Goal: Use online tool/utility: Utilize a website feature to perform a specific function

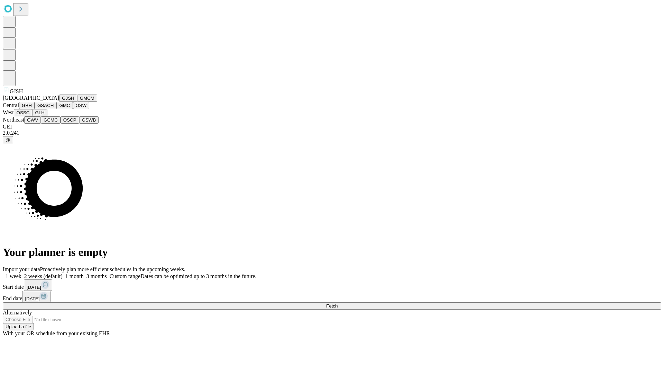
click at [59, 102] on button "GJSH" at bounding box center [68, 97] width 18 height 7
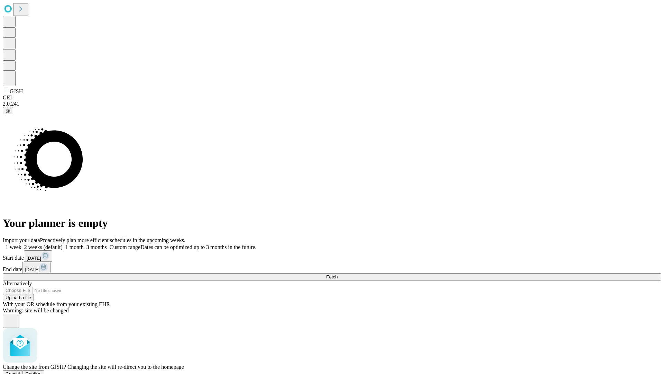
click at [42, 371] on span "Confirm" at bounding box center [34, 373] width 16 height 5
click at [84, 244] on label "1 month" at bounding box center [73, 247] width 21 height 6
click at [338, 274] on span "Fetch" at bounding box center [331, 276] width 11 height 5
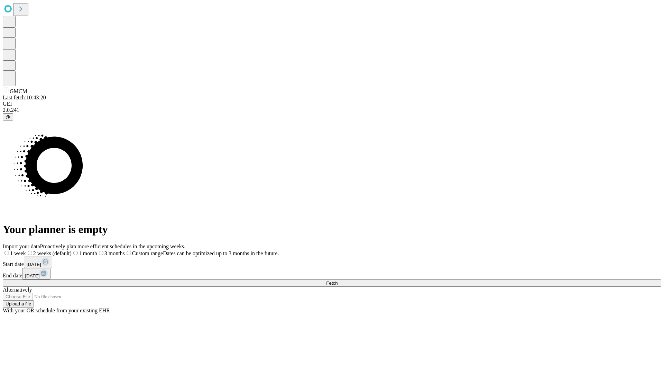
click at [97, 250] on label "1 month" at bounding box center [85, 253] width 26 height 6
click at [338, 280] on span "Fetch" at bounding box center [331, 282] width 11 height 5
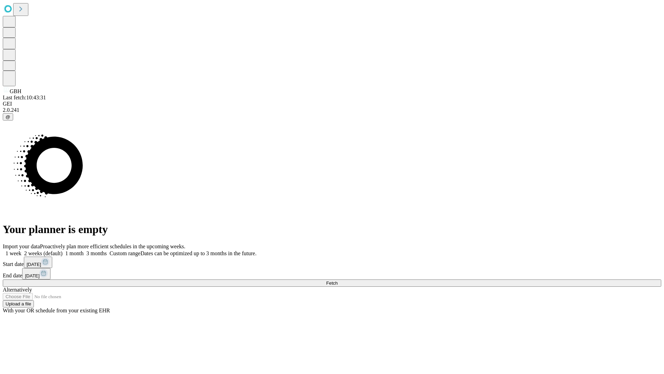
click at [84, 250] on label "1 month" at bounding box center [73, 253] width 21 height 6
click at [338, 280] on span "Fetch" at bounding box center [331, 282] width 11 height 5
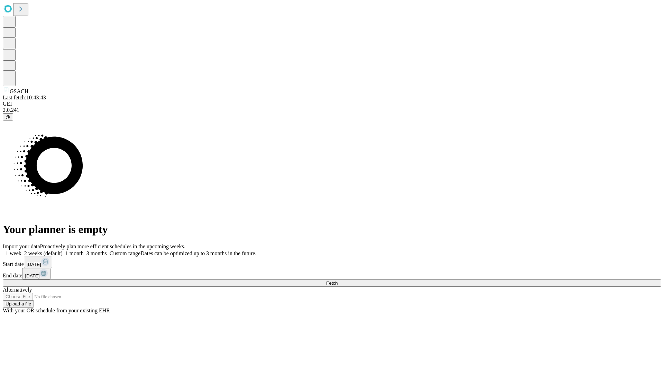
click at [84, 250] on label "1 month" at bounding box center [73, 253] width 21 height 6
click at [338, 280] on span "Fetch" at bounding box center [331, 282] width 11 height 5
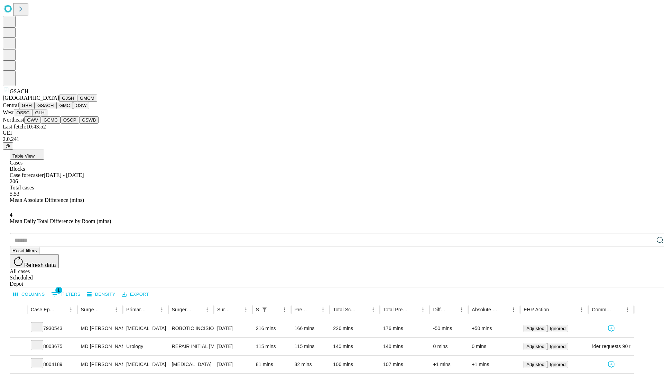
click at [56, 109] on button "GMC" at bounding box center [64, 105] width 16 height 7
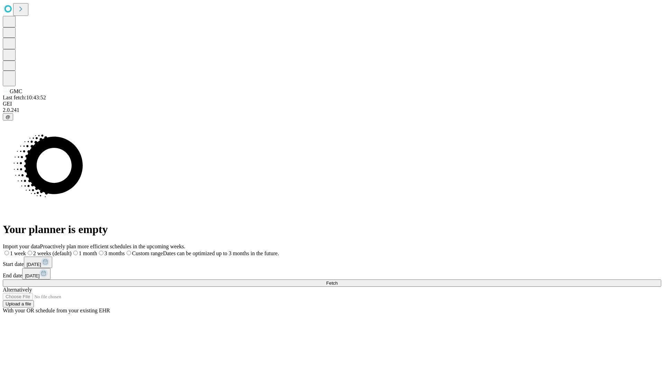
click at [97, 250] on label "1 month" at bounding box center [85, 253] width 26 height 6
click at [338, 280] on span "Fetch" at bounding box center [331, 282] width 11 height 5
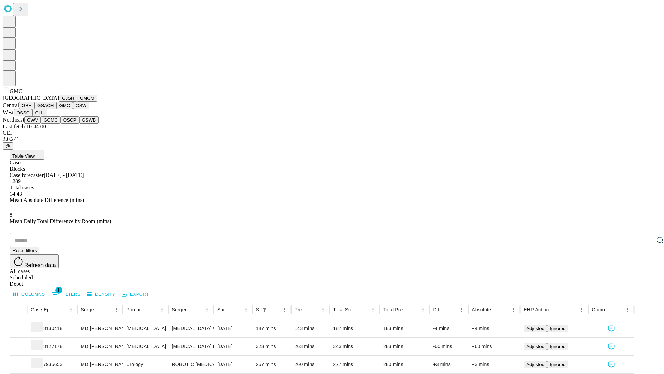
click at [73, 109] on button "OSW" at bounding box center [81, 105] width 17 height 7
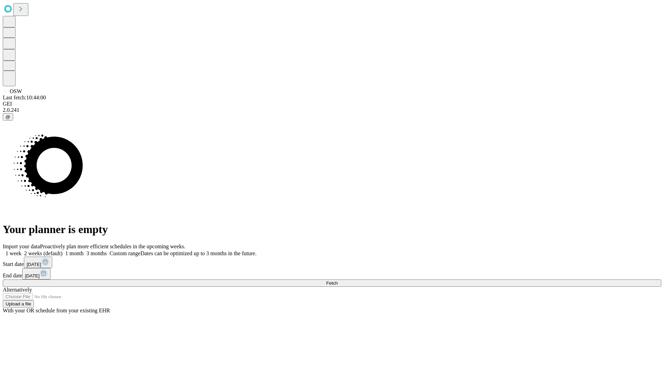
click at [84, 250] on label "1 month" at bounding box center [73, 253] width 21 height 6
click at [338, 280] on span "Fetch" at bounding box center [331, 282] width 11 height 5
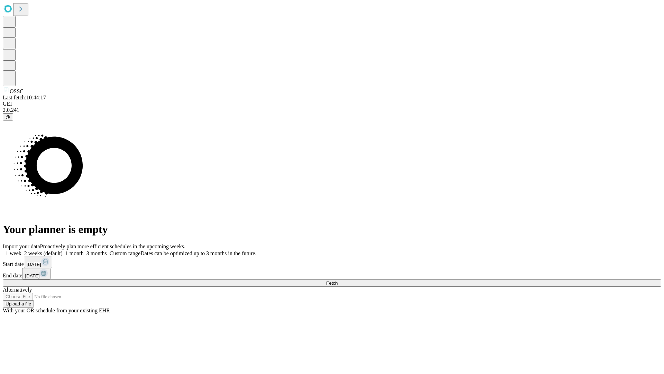
click at [84, 250] on label "1 month" at bounding box center [73, 253] width 21 height 6
click at [338, 280] on span "Fetch" at bounding box center [331, 282] width 11 height 5
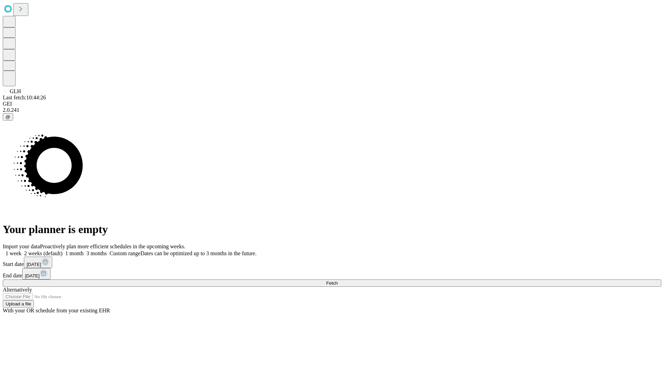
click at [84, 250] on label "1 month" at bounding box center [73, 253] width 21 height 6
click at [338, 280] on span "Fetch" at bounding box center [331, 282] width 11 height 5
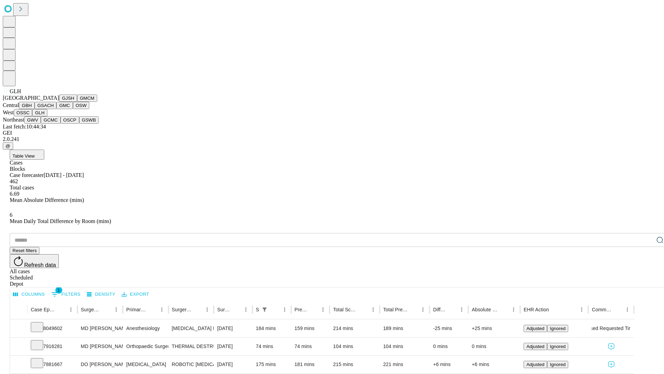
click at [41, 124] on button "GWV" at bounding box center [32, 119] width 17 height 7
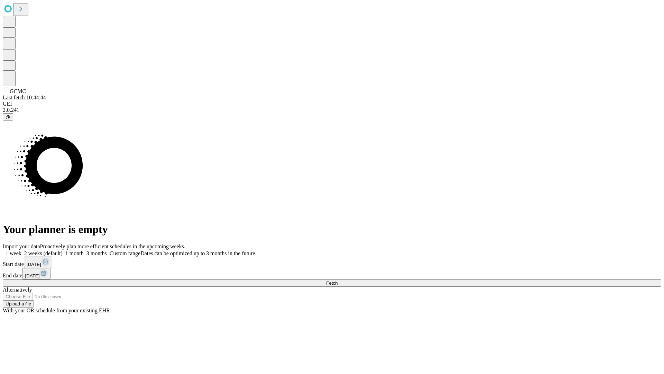
click at [84, 250] on label "1 month" at bounding box center [73, 253] width 21 height 6
click at [338, 280] on span "Fetch" at bounding box center [331, 282] width 11 height 5
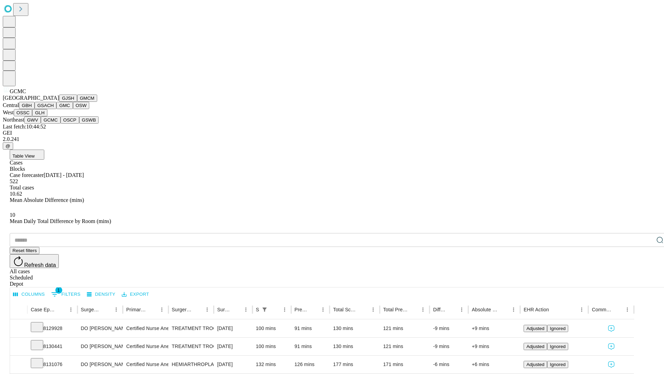
click at [61, 124] on button "OSCP" at bounding box center [70, 119] width 19 height 7
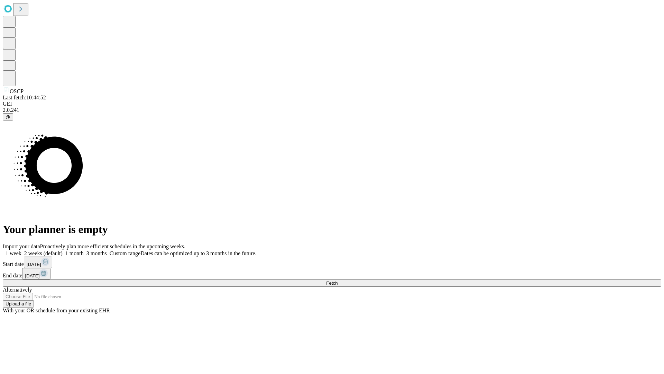
click at [84, 250] on label "1 month" at bounding box center [73, 253] width 21 height 6
click at [338, 280] on span "Fetch" at bounding box center [331, 282] width 11 height 5
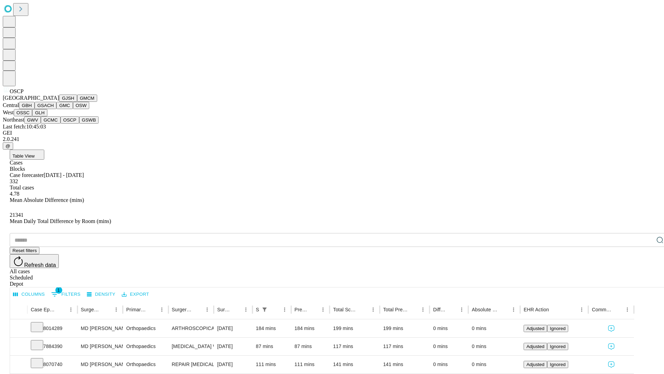
click at [79, 124] on button "GSWB" at bounding box center [89, 119] width 20 height 7
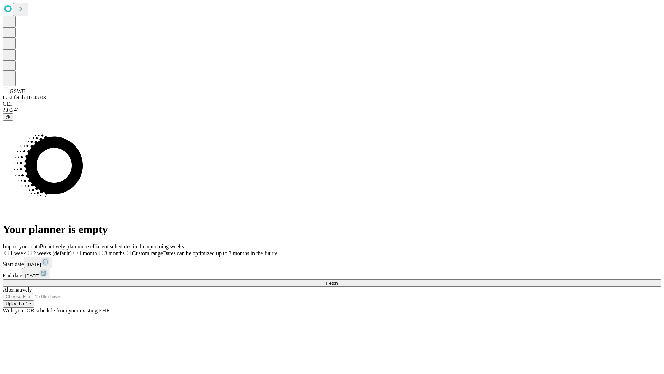
click at [97, 250] on label "1 month" at bounding box center [85, 253] width 26 height 6
click at [338, 280] on span "Fetch" at bounding box center [331, 282] width 11 height 5
